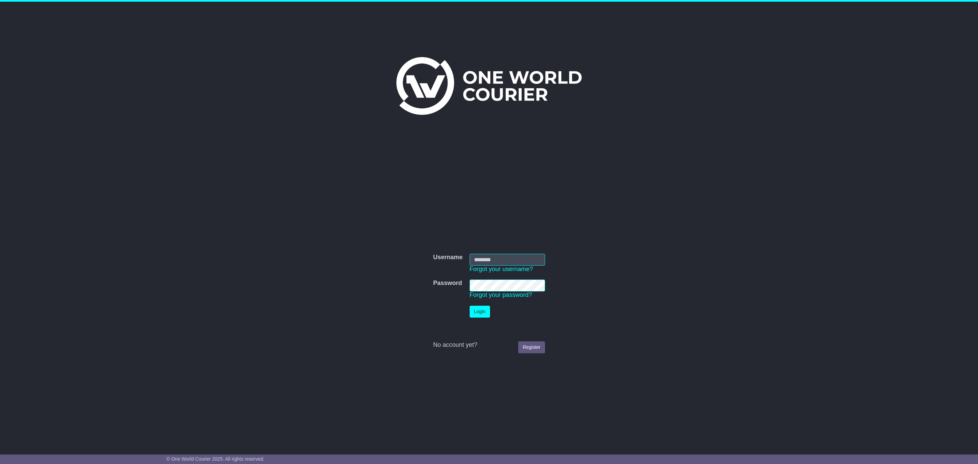
type input "**********"
click at [480, 304] on td "Login" at bounding box center [507, 311] width 82 height 19
click at [486, 313] on button "Login" at bounding box center [480, 312] width 20 height 12
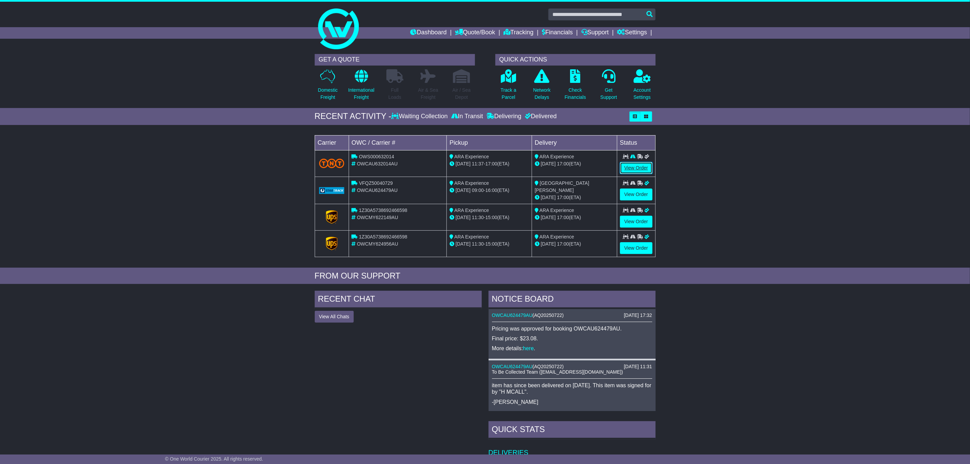
click at [636, 170] on link "View Order" at bounding box center [636, 168] width 33 height 12
